Goal: Transaction & Acquisition: Purchase product/service

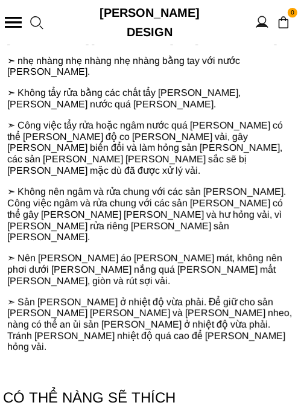
scroll to position [1691, 0]
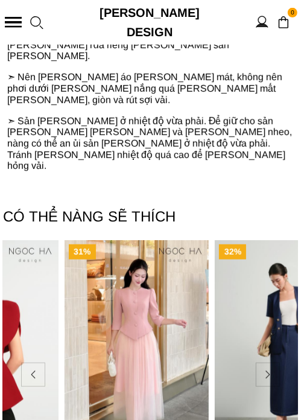
drag, startPoint x: 254, startPoint y: 207, endPoint x: 145, endPoint y: 208, distance: 108.7
click at [145, 240] on img "Product image - Lily_ Áo Vest Cổ Tròn Tay Lừng Mix Chân Váy Lưới Màu Hồng A1082…" at bounding box center [137, 348] width 145 height 217
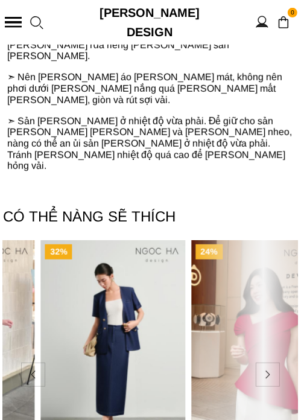
drag, startPoint x: 229, startPoint y: 193, endPoint x: 116, endPoint y: 217, distance: 116.1
click at [116, 240] on img "Product image - Casta Set_ Bộ Vest Blazer Chân Váy Bút Chì Màu Xanh BJ145" at bounding box center [112, 348] width 145 height 217
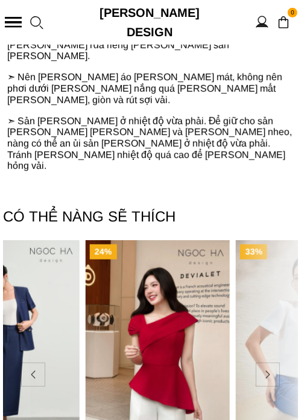
drag, startPoint x: 202, startPoint y: 226, endPoint x: 130, endPoint y: 246, distance: 74.4
click at [134, 245] on img "Product image - Rosa Top_ Áo Peplum Vai Lệch Xếp Ly Màu Đỏ A1064" at bounding box center [157, 348] width 145 height 217
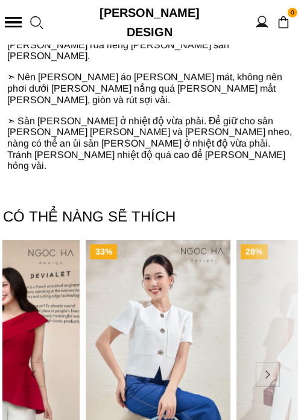
drag, startPoint x: 222, startPoint y: 230, endPoint x: 135, endPoint y: 230, distance: 87.0
click at [144, 240] on img "Product image - Laura Top_ Áo Vest Cổ Tròn Dáng Suông Lửng A1079" at bounding box center [158, 348] width 145 height 217
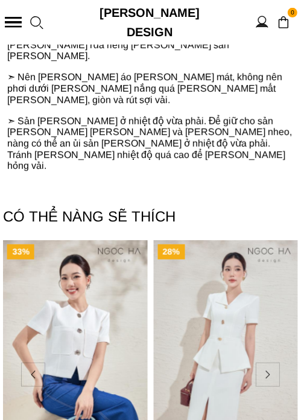
drag, startPoint x: 213, startPoint y: 214, endPoint x: 60, endPoint y: 251, distance: 157.2
click at [153, 249] on img "Product image - Maya Set_ Bộ Vest Cổ Bẻ Chân Váy Xẻ Màu Đen, Trắng BJ140" at bounding box center [225, 348] width 145 height 217
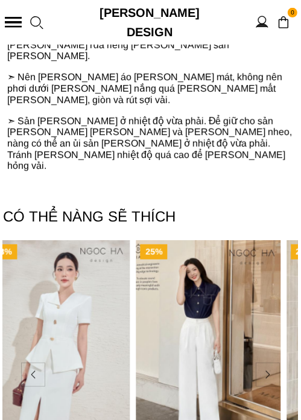
drag, startPoint x: 105, startPoint y: 242, endPoint x: 239, endPoint y: 252, distance: 133.9
click at [239, 252] on img "Product image - Aline Pants_ Quần Suông Xếp Ly Mềm Q063" at bounding box center [208, 348] width 145 height 217
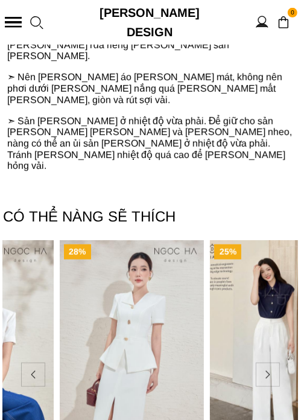
drag, startPoint x: 116, startPoint y: 238, endPoint x: 174, endPoint y: 235, distance: 58.1
click at [174, 240] on img "Product image - Maya Set_ Bộ Vest Cổ Bẻ Chân Váy Xẻ Màu Đen, Trắng BJ140" at bounding box center [132, 348] width 145 height 217
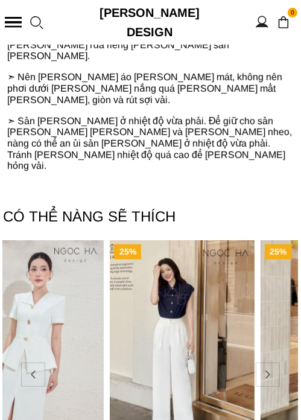
drag, startPoint x: 262, startPoint y: 222, endPoint x: 159, endPoint y: 229, distance: 103.5
click at [159, 240] on slider-product "23% Estra Top_ Áo Peplum Vai [PERSON_NAME] Đỏ A1092 1.099.000 ₫ 850.000 ₫ 31% L…" at bounding box center [150, 374] width 295 height 269
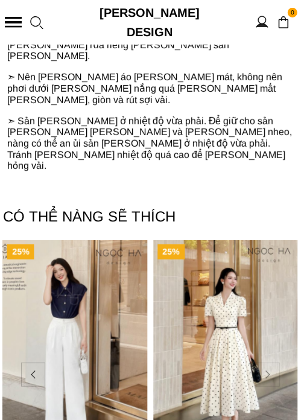
click at [272, 363] on button at bounding box center [268, 375] width 24 height 24
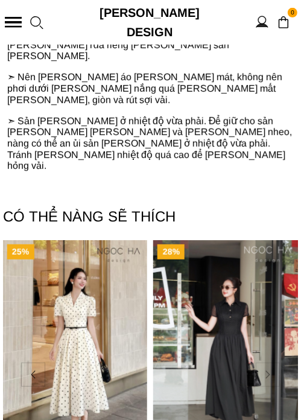
click at [272, 363] on button at bounding box center [268, 375] width 24 height 24
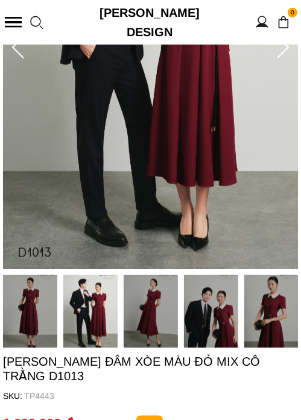
scroll to position [121, 0]
